Goal: Task Accomplishment & Management: Use online tool/utility

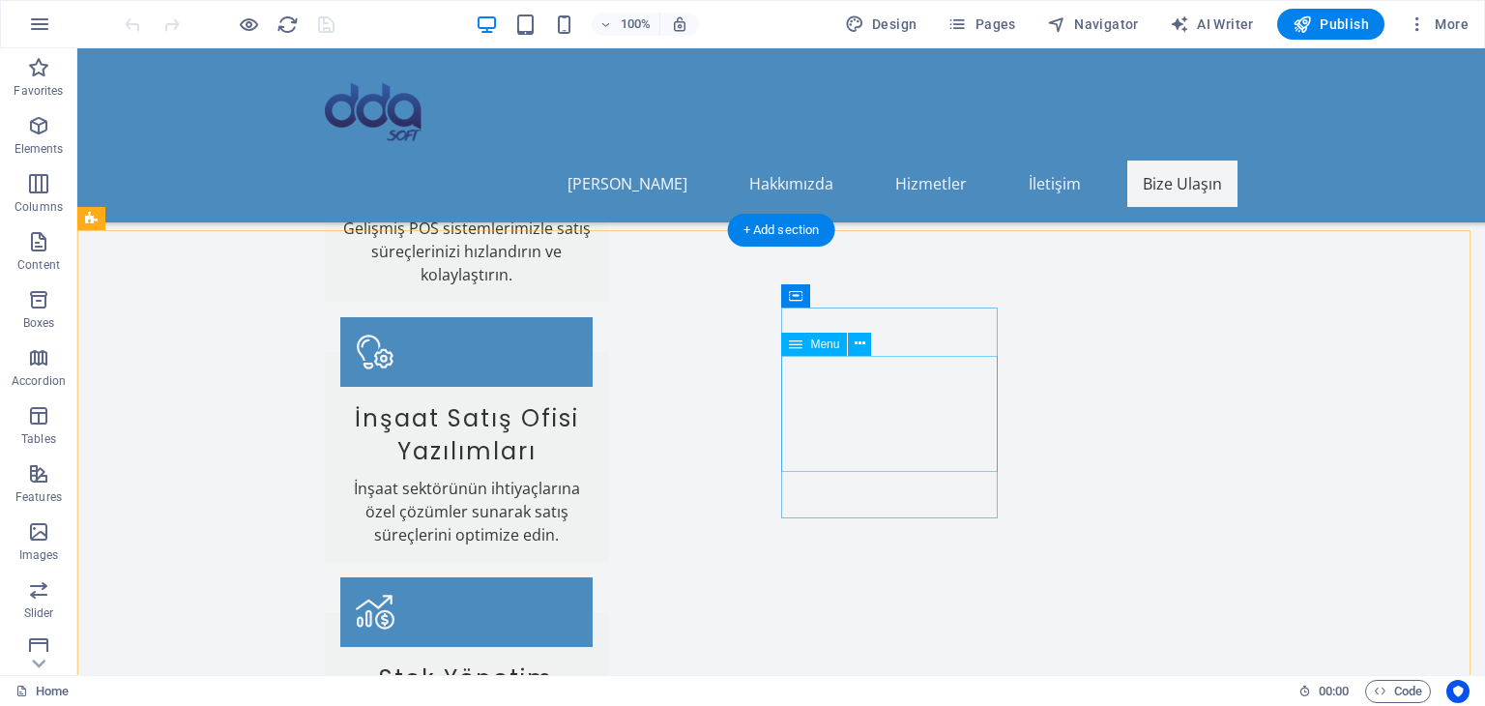
scroll to position [2866, 0]
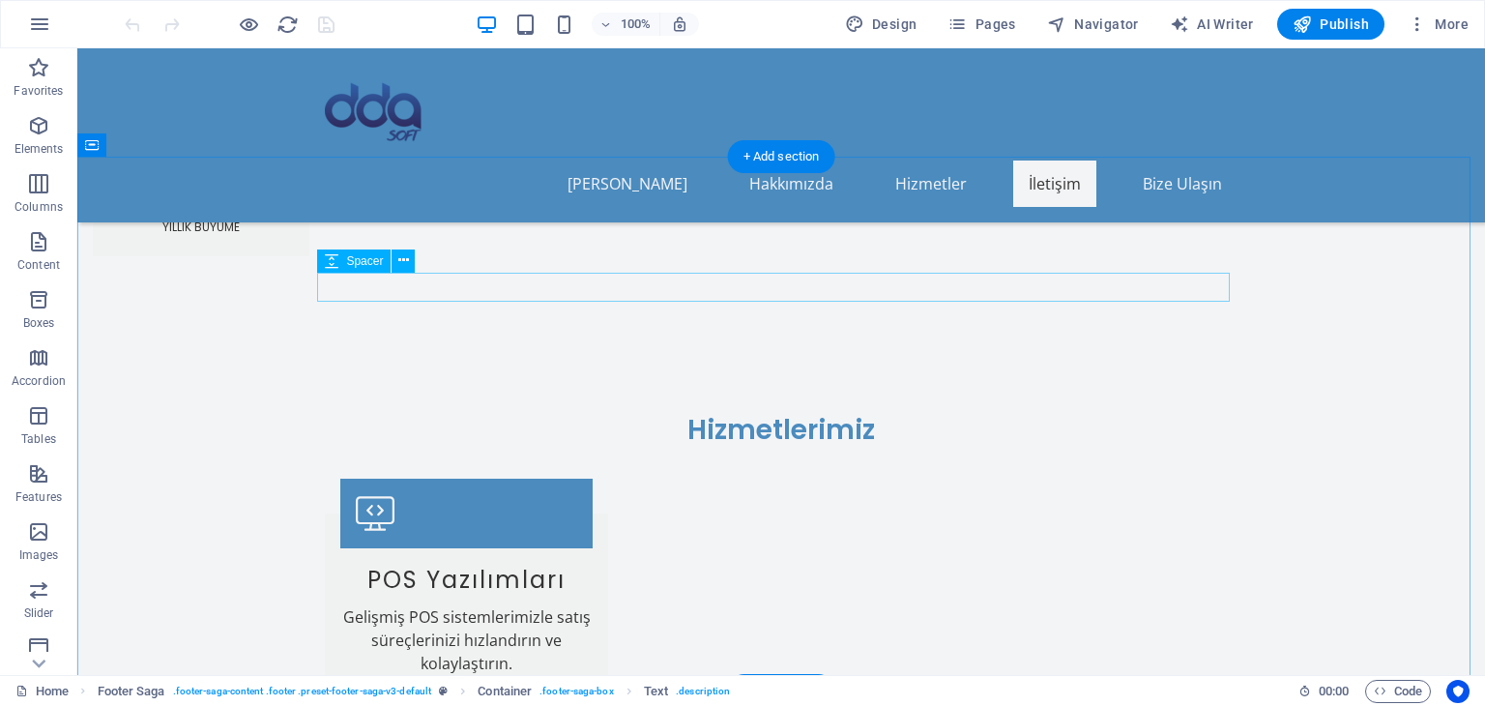
scroll to position [2275, 0]
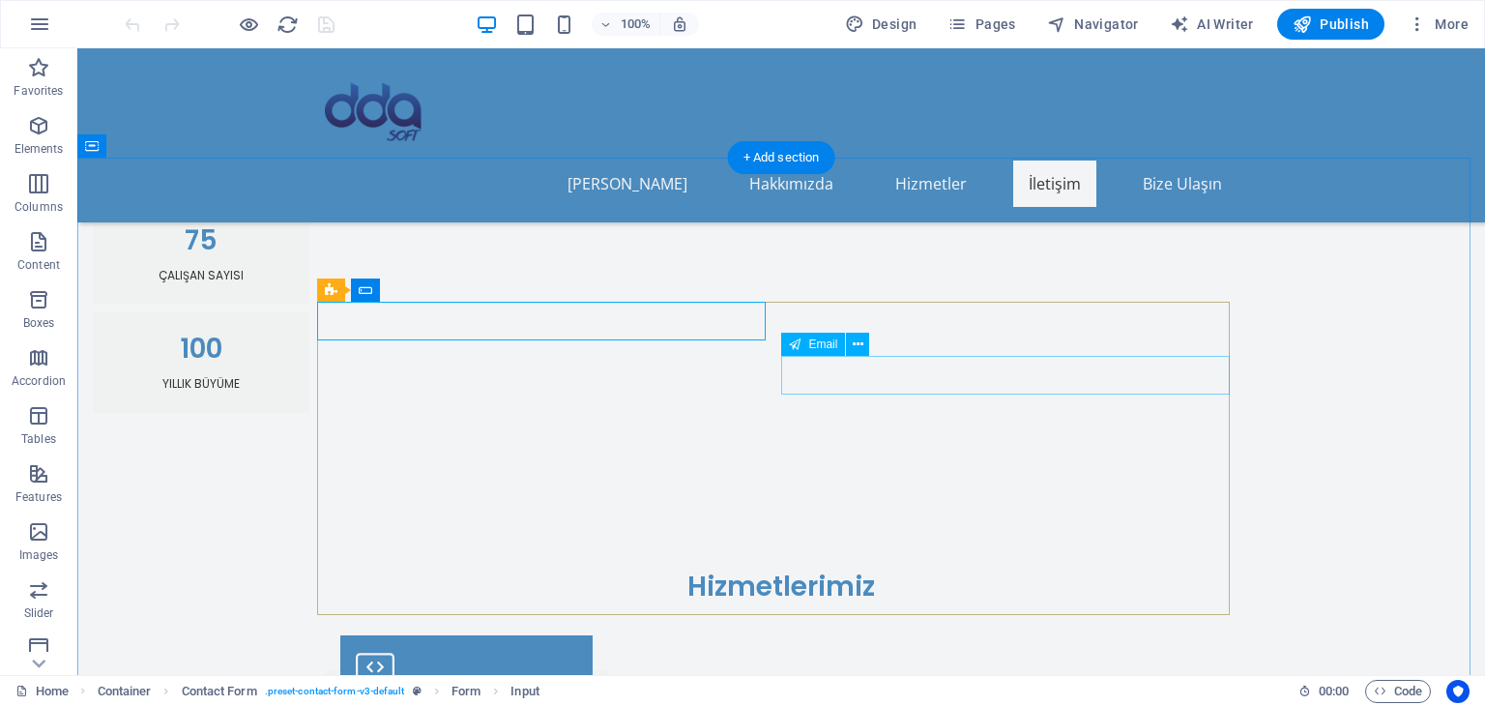
scroll to position [2469, 0]
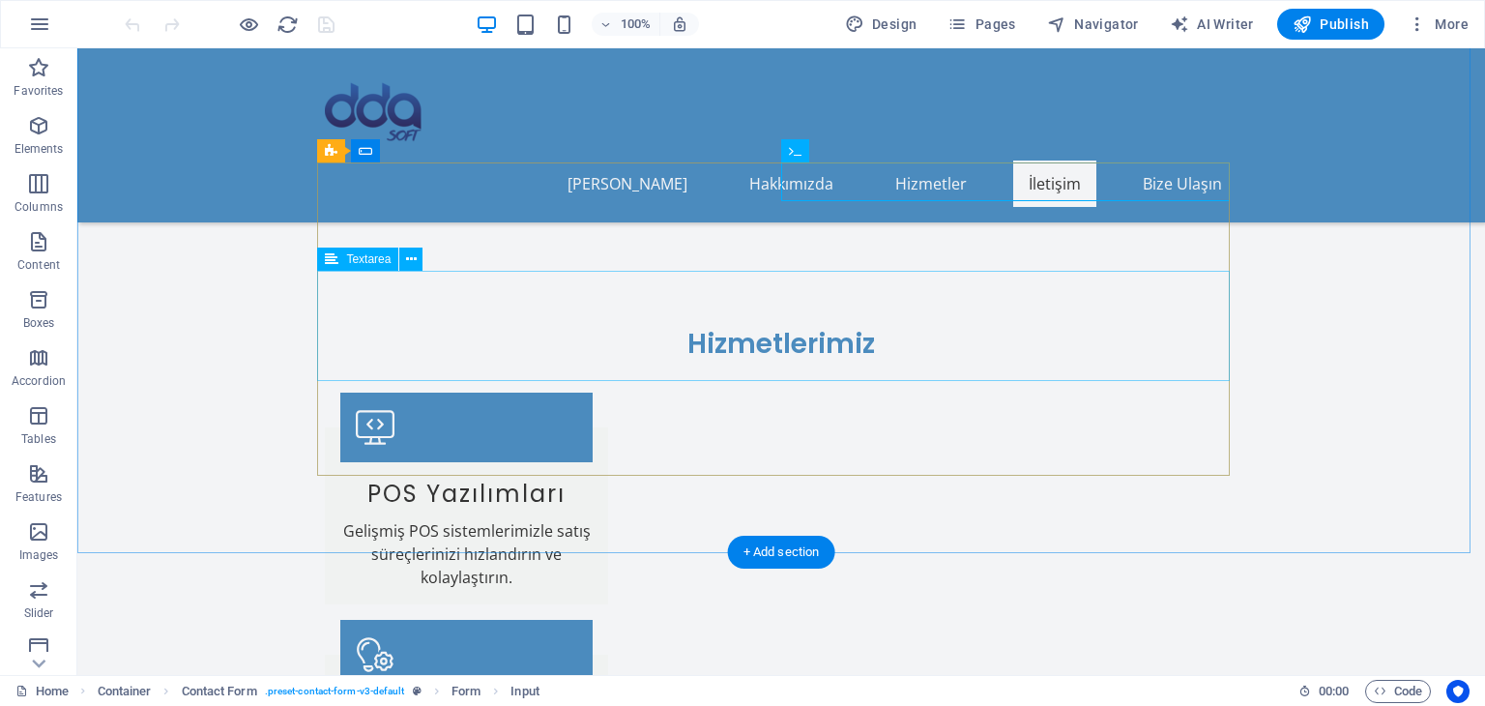
scroll to position [2575, 0]
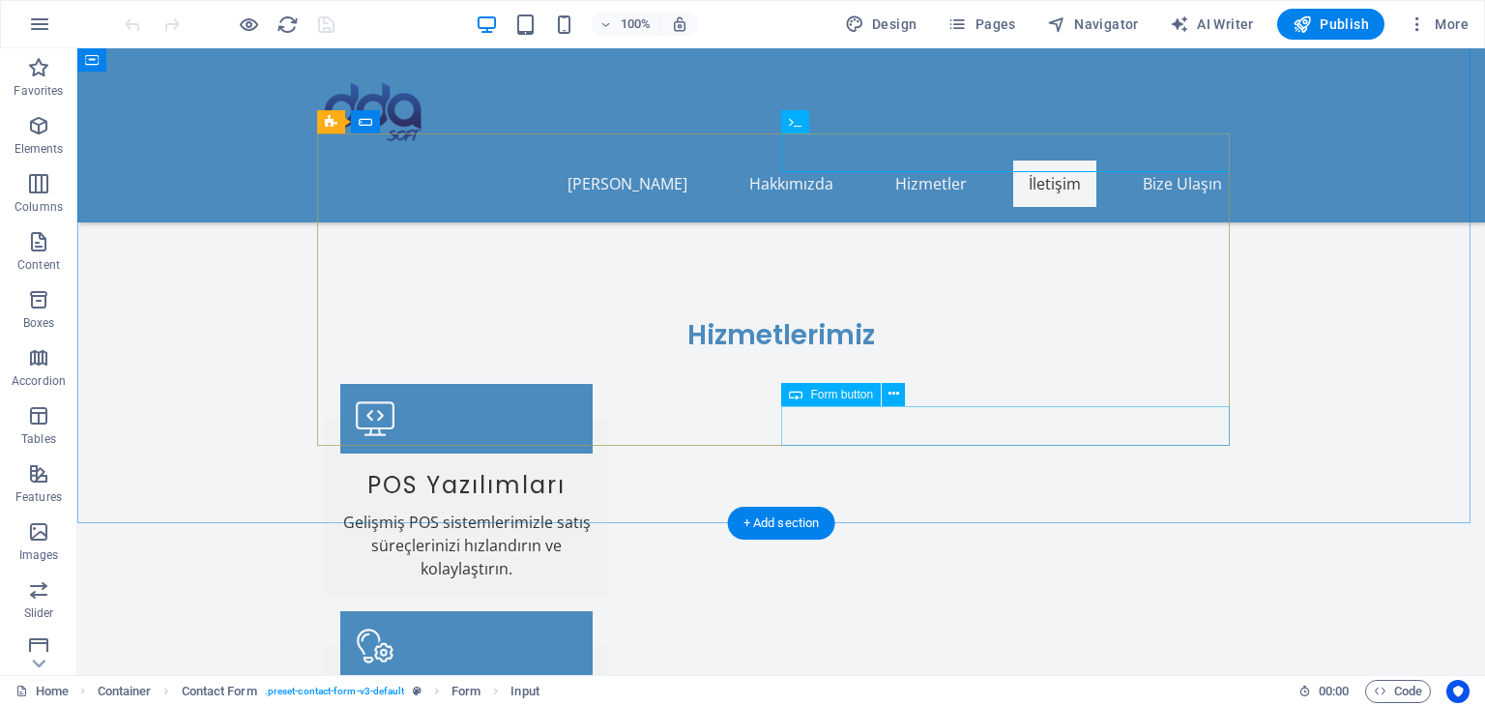
click at [852, 389] on span "Form button" at bounding box center [841, 395] width 63 height 12
click at [897, 399] on icon at bounding box center [893, 394] width 11 height 20
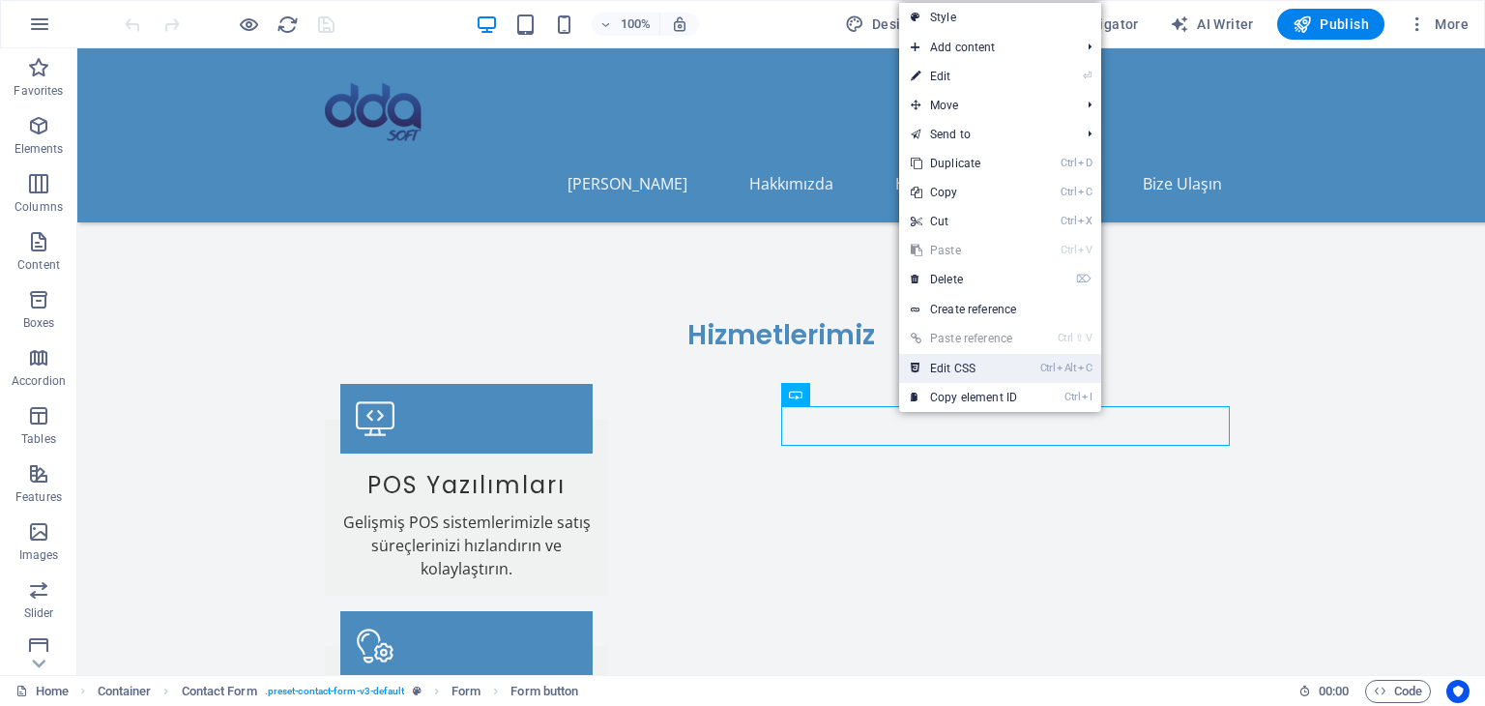
click at [986, 370] on link "Ctrl Alt C Edit CSS" at bounding box center [964, 368] width 130 height 29
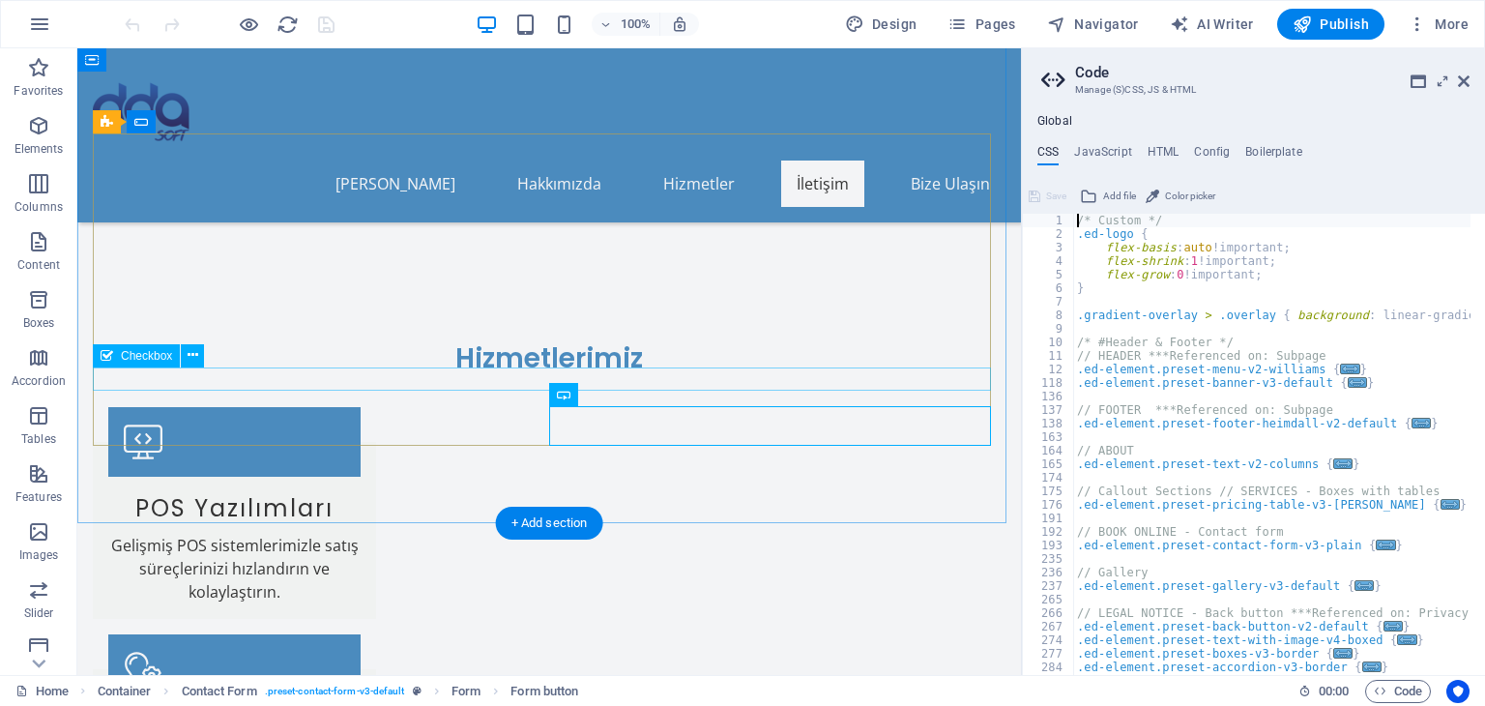
scroll to position [2599, 0]
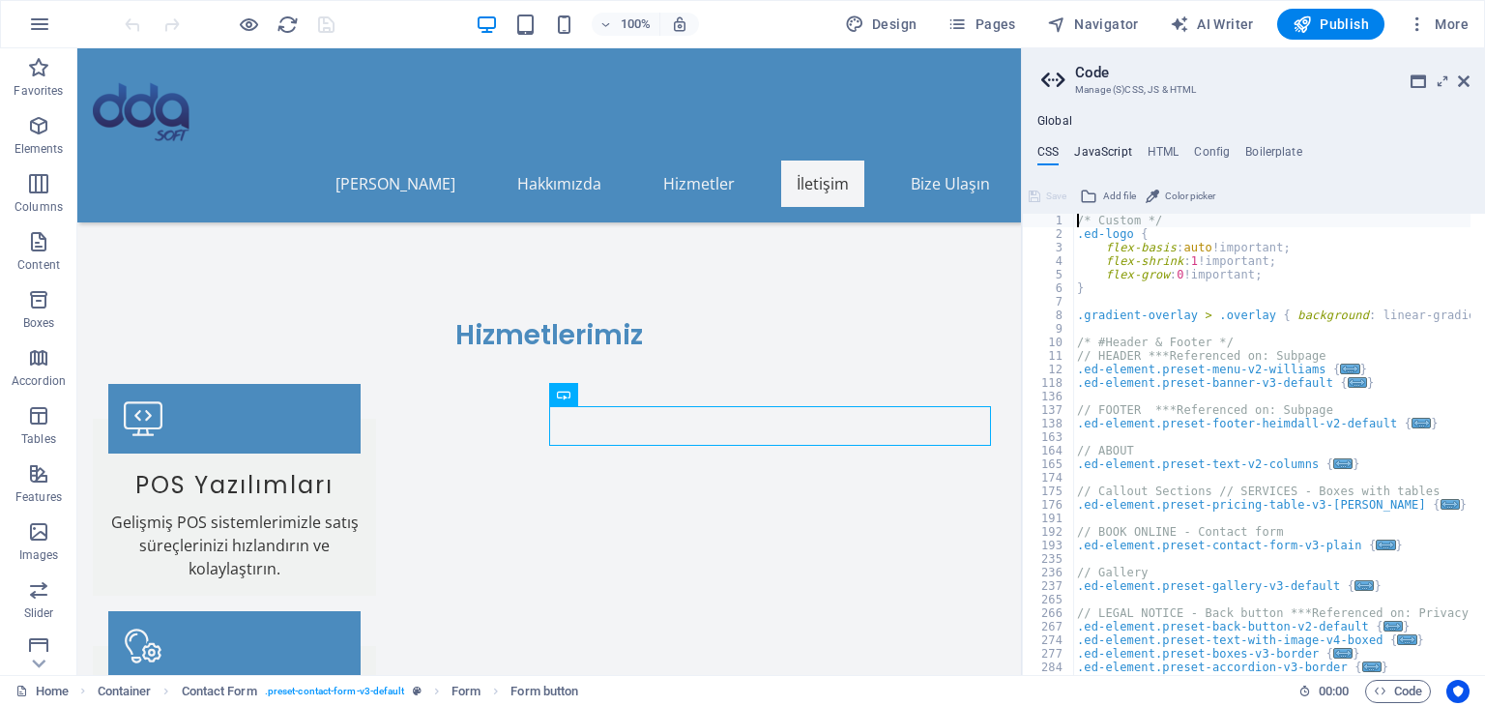
click at [1113, 154] on h4 "JavaScript" at bounding box center [1102, 155] width 57 height 21
type textarea "/* JS for preset "Menu V2" */"
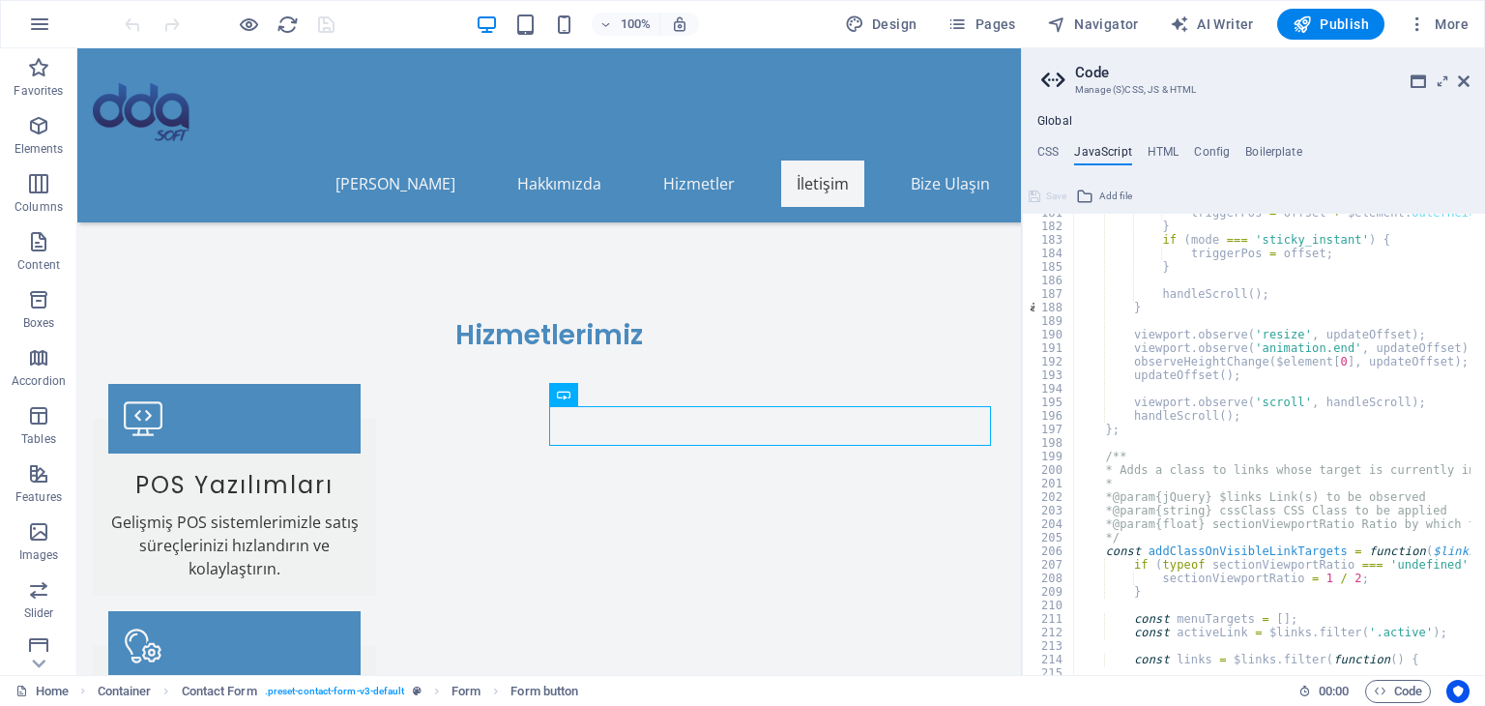
scroll to position [2462, 0]
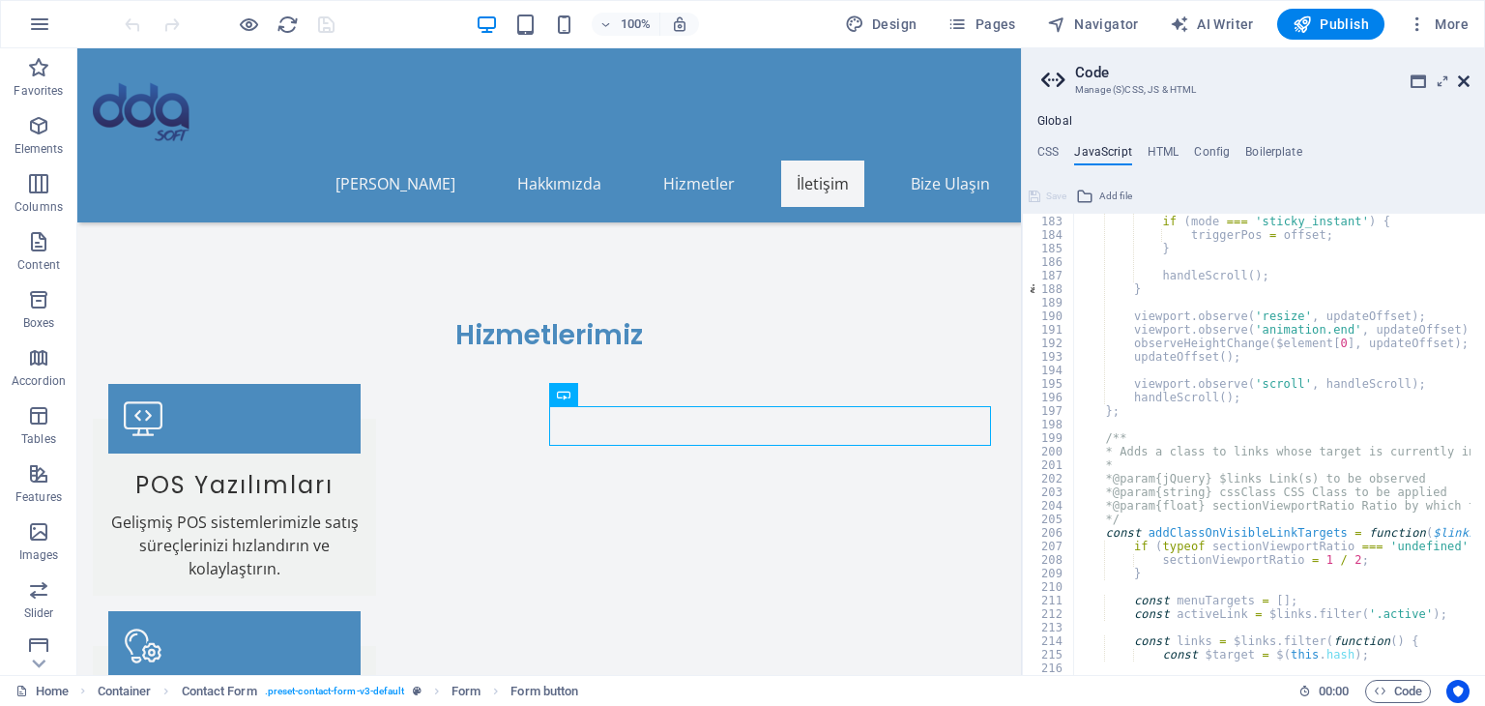
click at [1460, 77] on icon at bounding box center [1464, 80] width 12 height 15
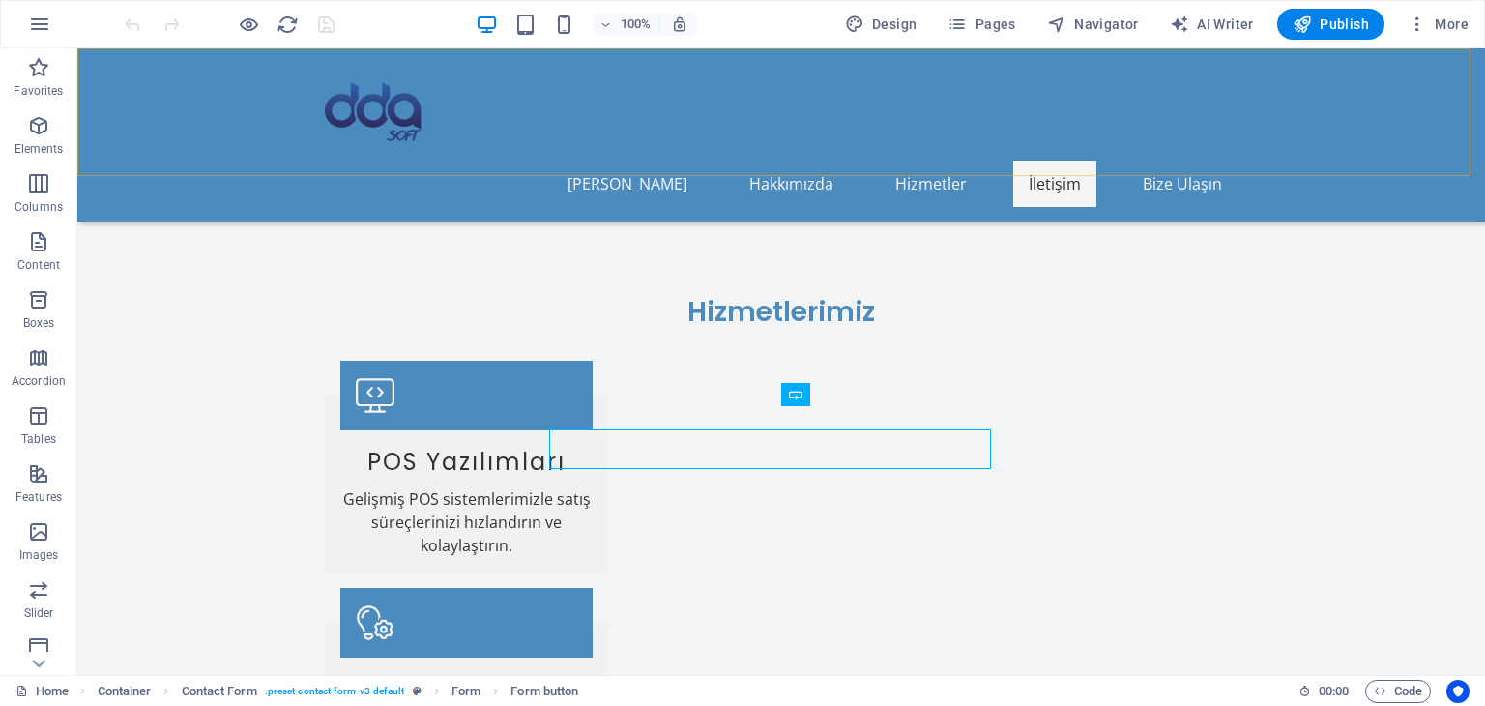
scroll to position [2575, 0]
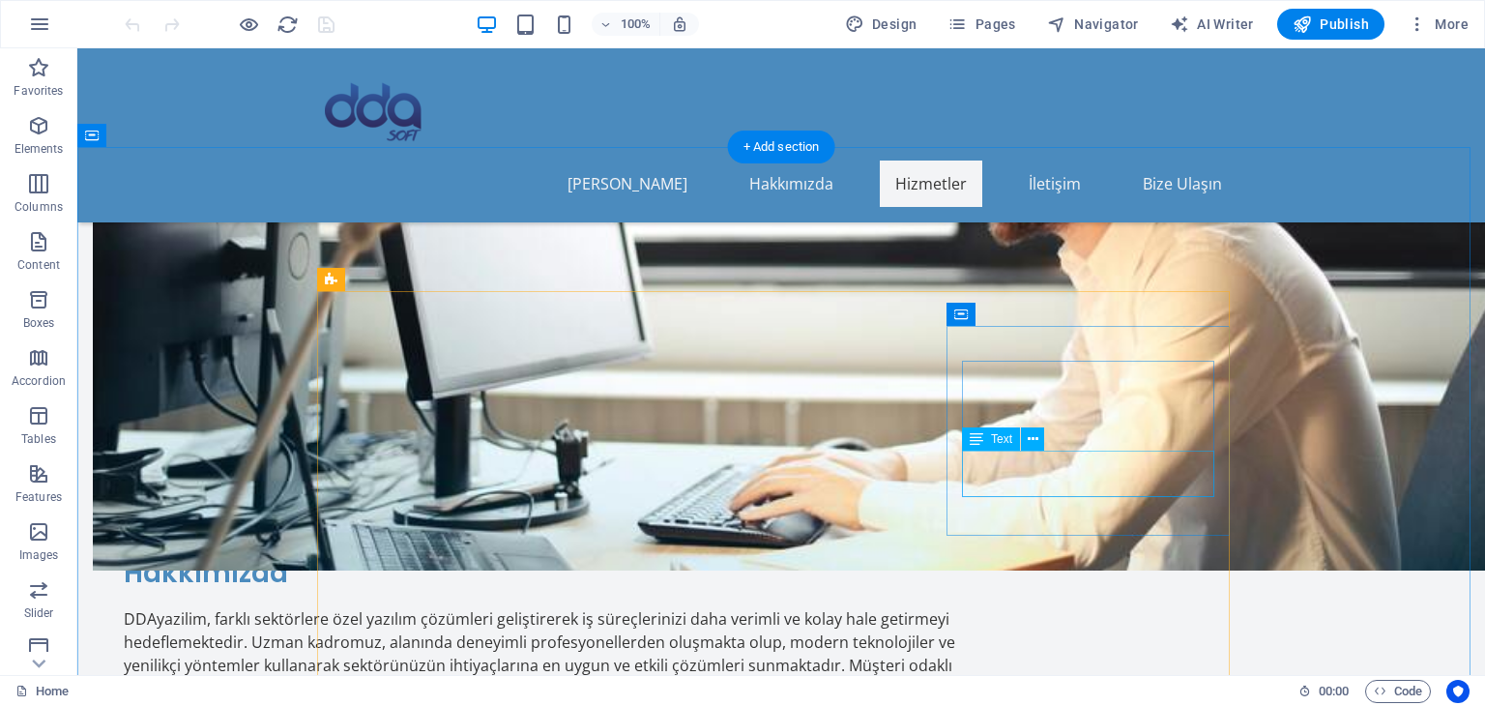
scroll to position [1375, 0]
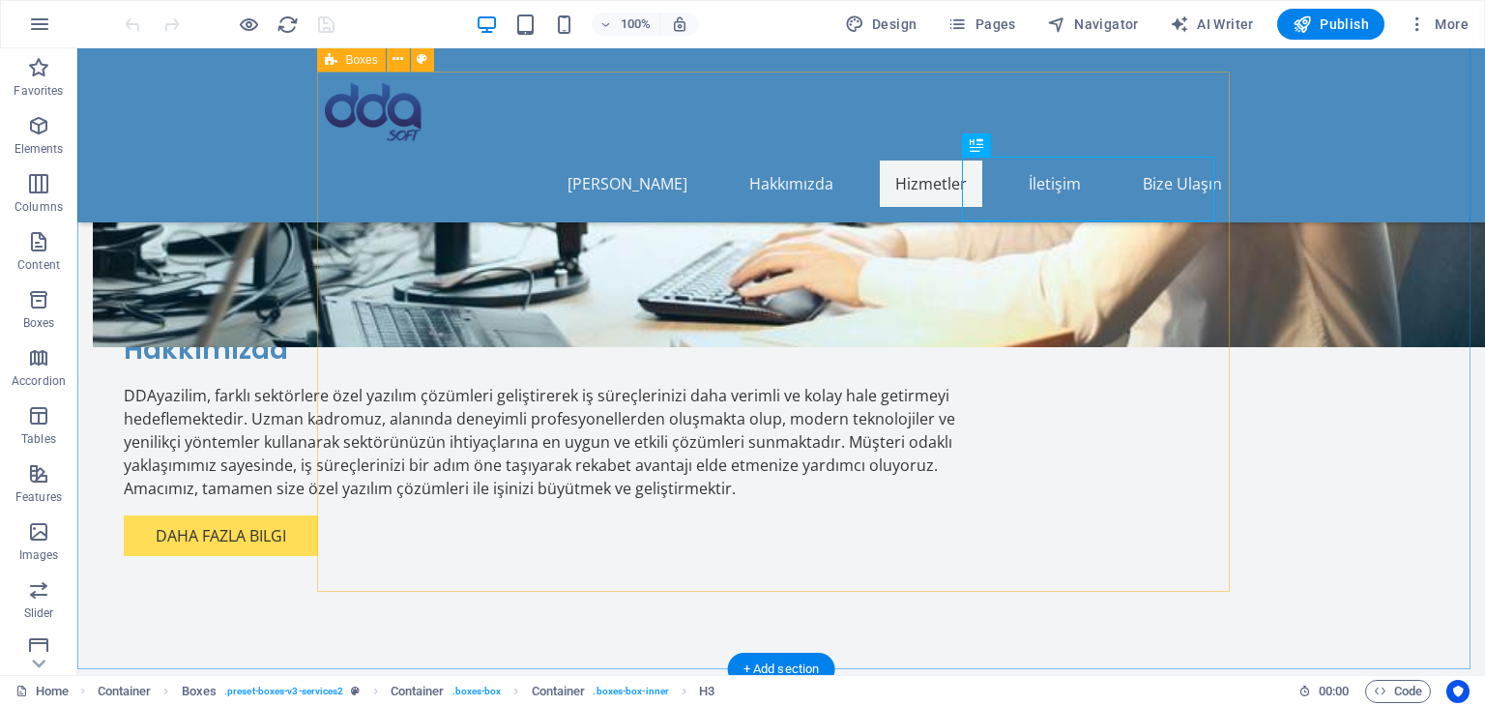
scroll to position [1593, 0]
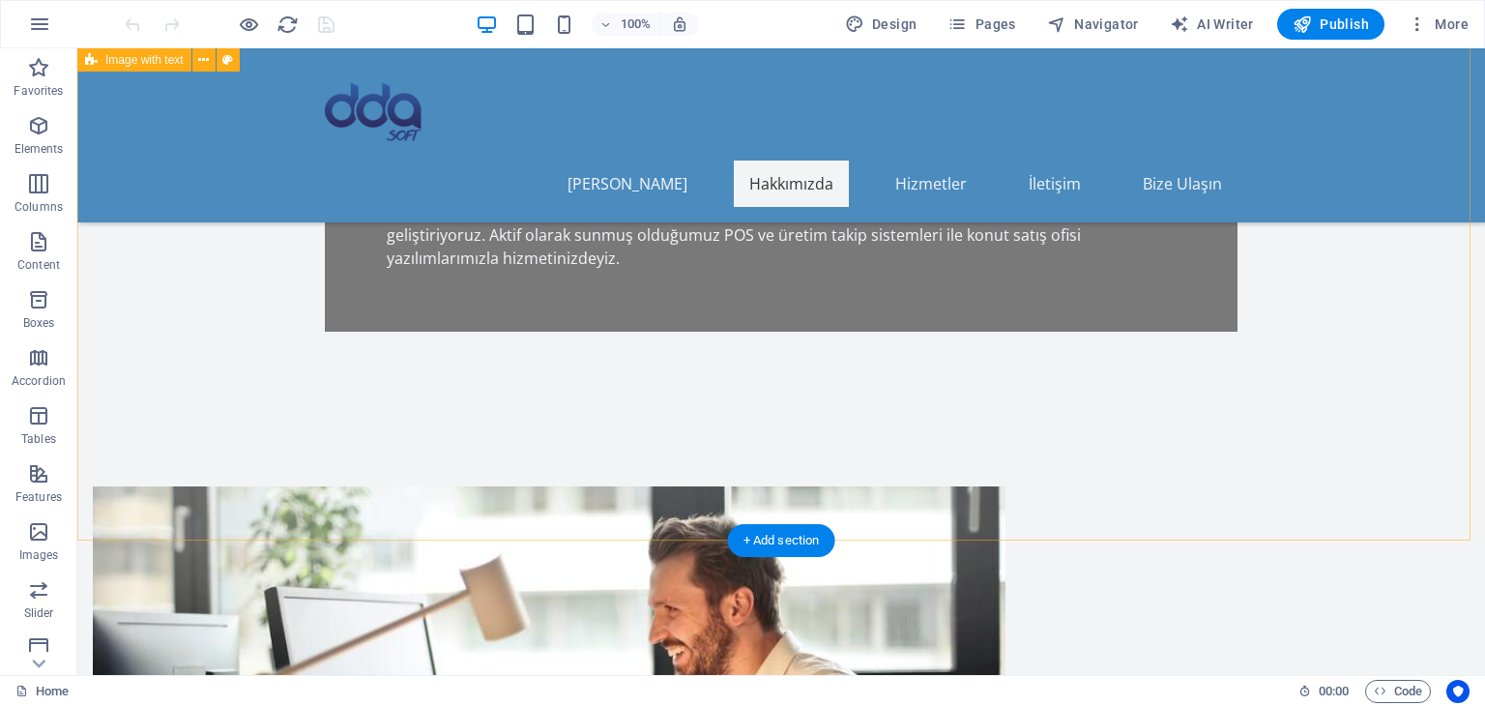
scroll to position [622, 0]
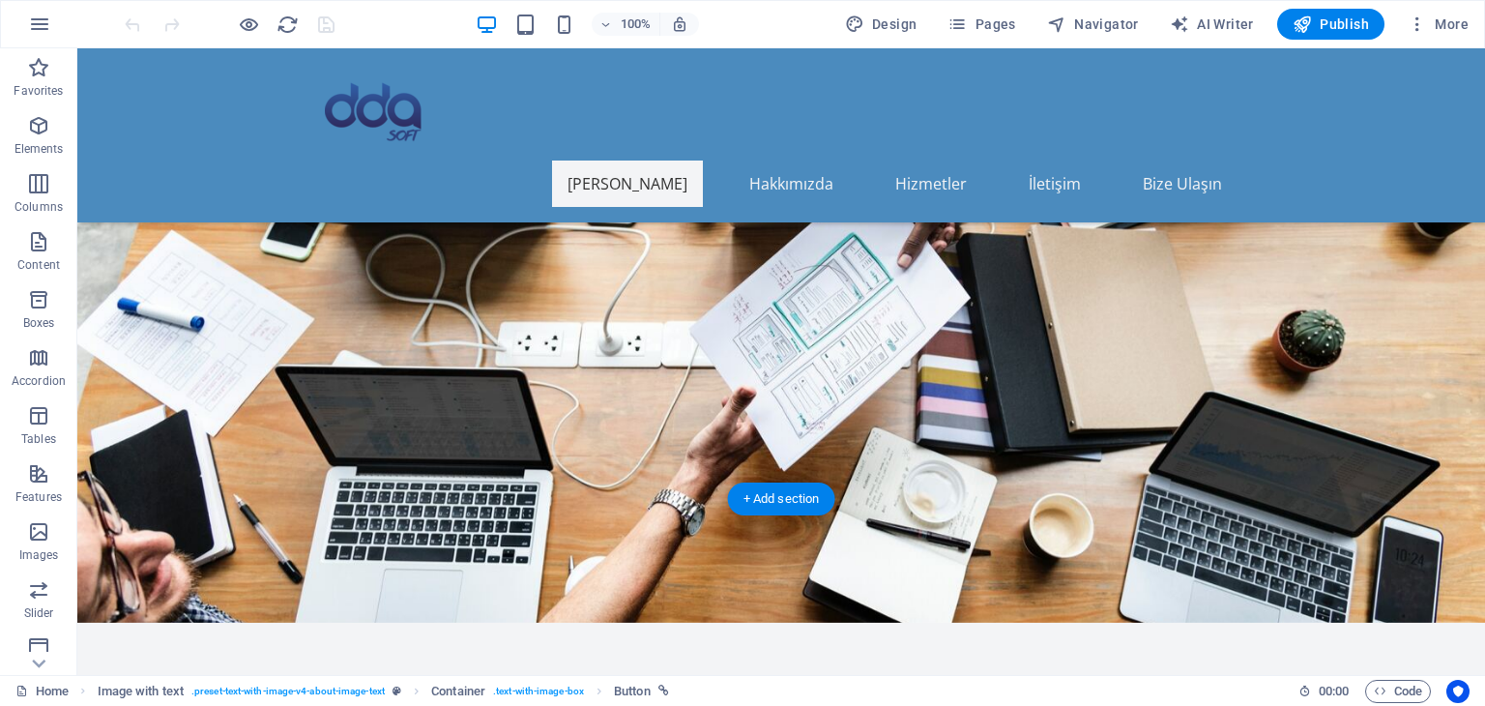
scroll to position [0, 0]
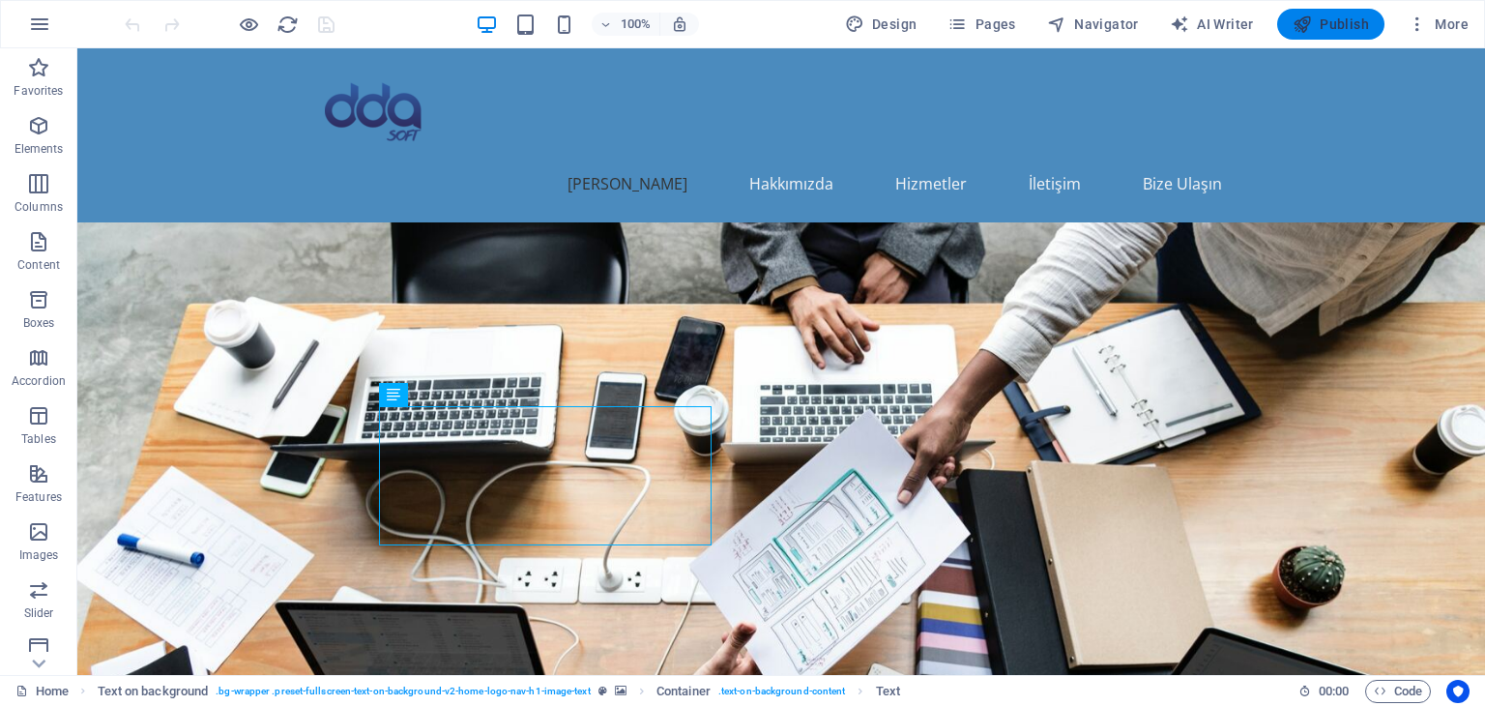
click at [1330, 12] on button "Publish" at bounding box center [1330, 24] width 107 height 31
